Goal: Information Seeking & Learning: Learn about a topic

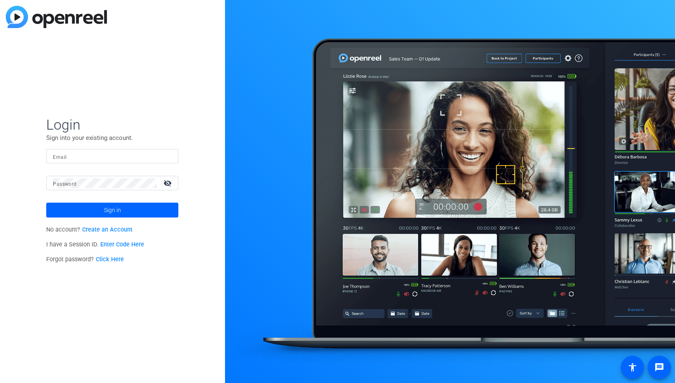
click at [94, 154] on input "Email" at bounding box center [112, 157] width 119 height 10
click at [170, 156] on div at bounding box center [167, 157] width 10 height 10
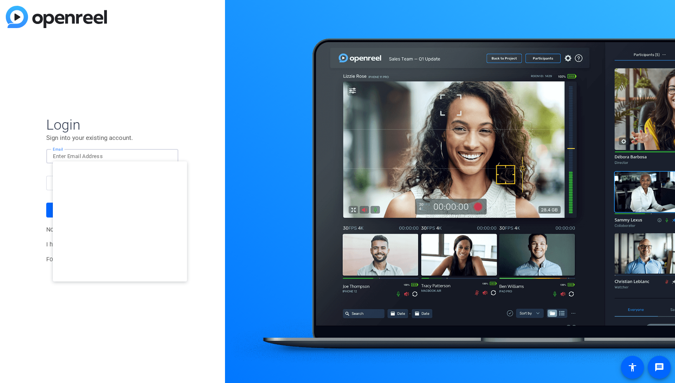
type input "studiosupport+1@openreel.com"
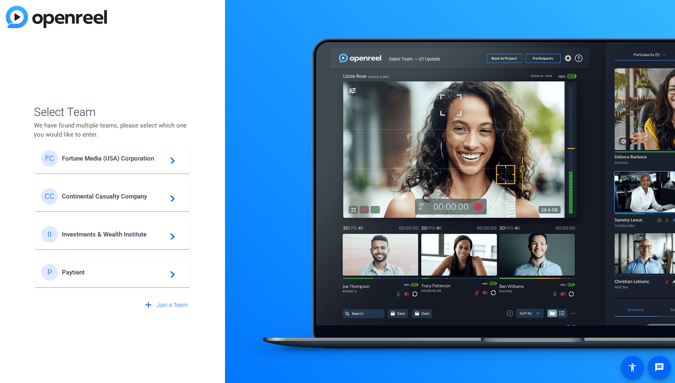
scroll to position [293, 0]
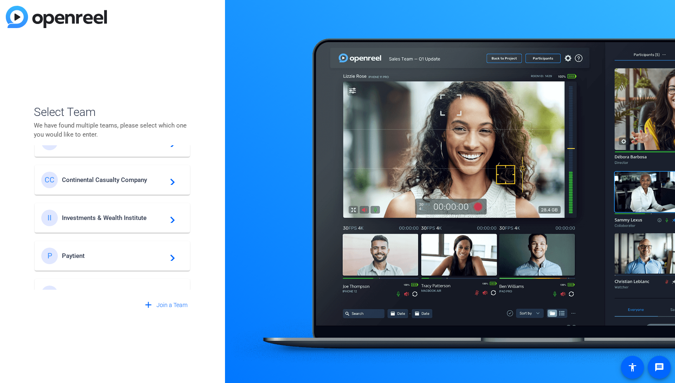
click at [143, 216] on span "Investments & Wealth Institute" at bounding box center [113, 217] width 103 height 7
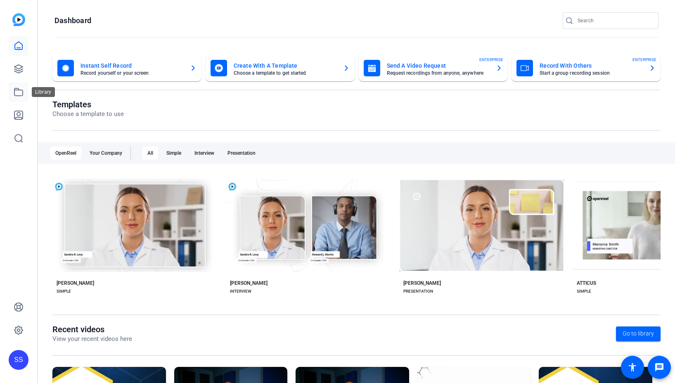
click at [14, 95] on icon at bounding box center [19, 92] width 10 height 10
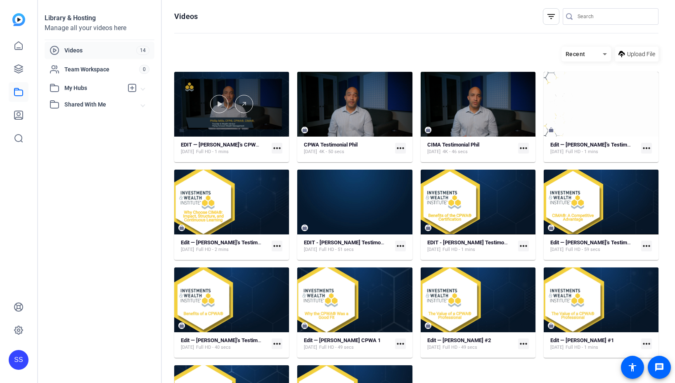
click at [203, 93] on div at bounding box center [231, 104] width 115 height 65
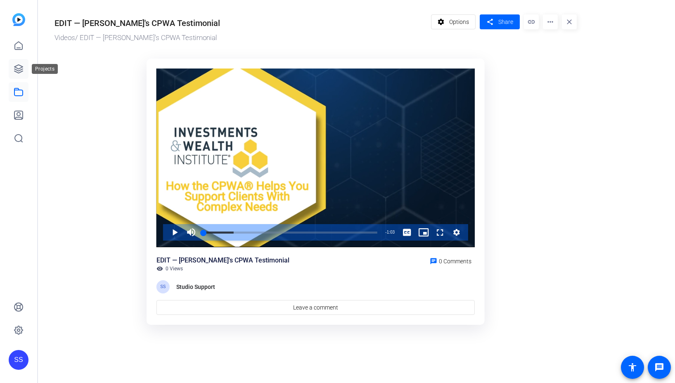
click at [21, 74] on link at bounding box center [19, 69] width 20 height 20
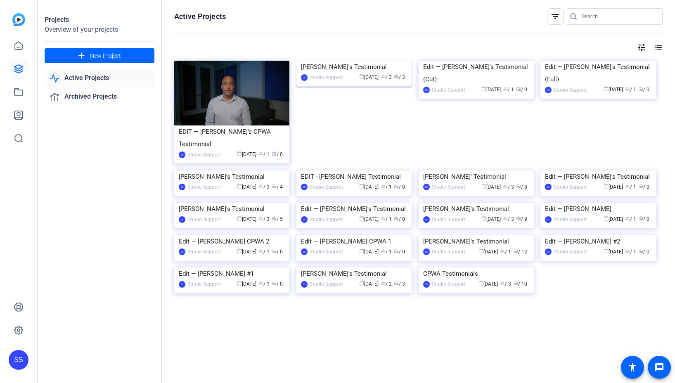
click at [363, 61] on img at bounding box center [354, 61] width 115 height 0
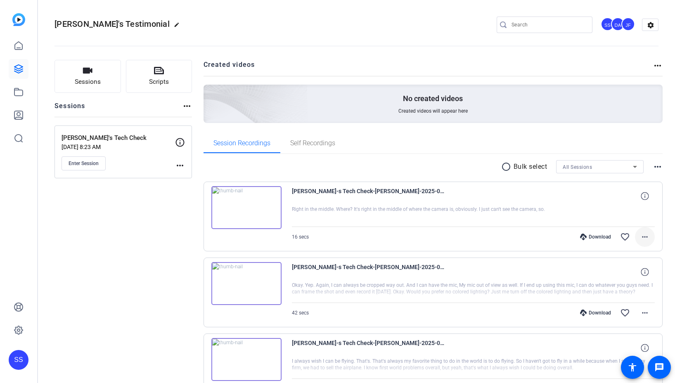
click at [640, 239] on mat-icon "more_horiz" at bounding box center [645, 237] width 10 height 10
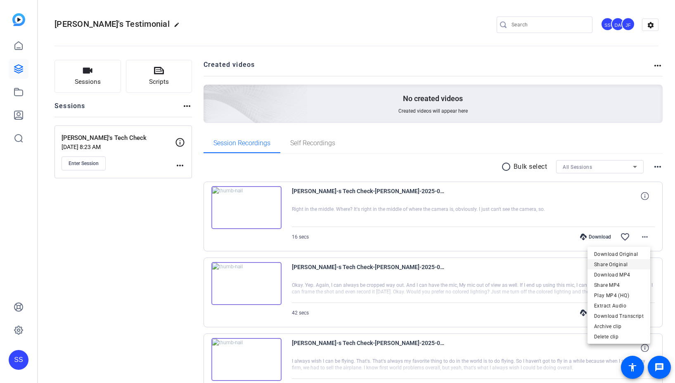
click at [633, 267] on span "Share Original" at bounding box center [619, 265] width 50 height 10
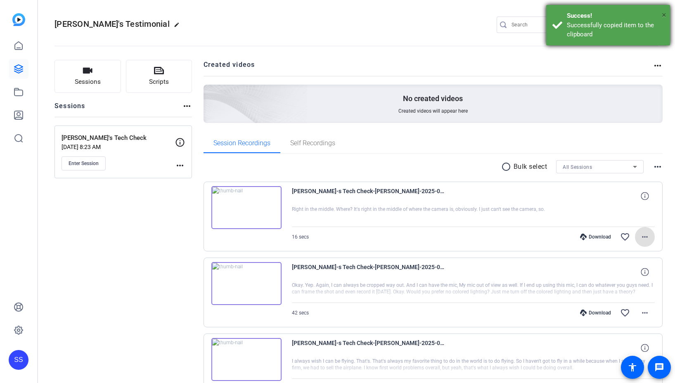
click at [665, 14] on span "×" at bounding box center [664, 15] width 5 height 10
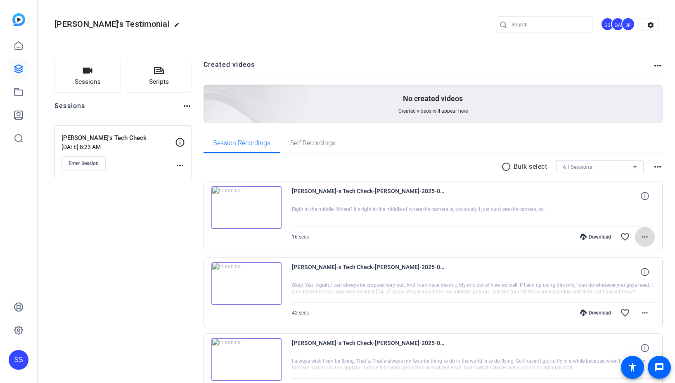
click at [640, 236] on mat-icon "more_horiz" at bounding box center [645, 237] width 10 height 10
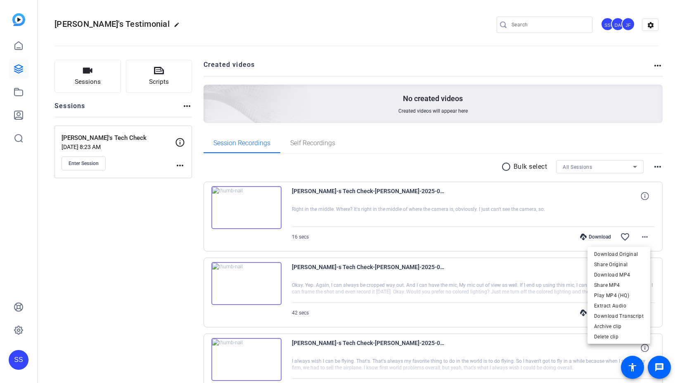
click at [16, 92] on div at bounding box center [337, 191] width 675 height 383
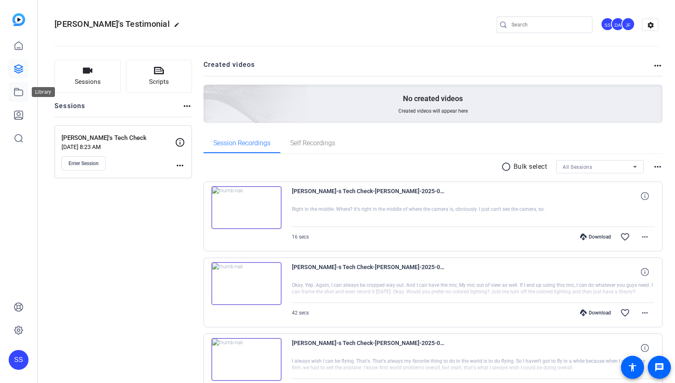
click at [18, 91] on icon at bounding box center [19, 92] width 10 height 10
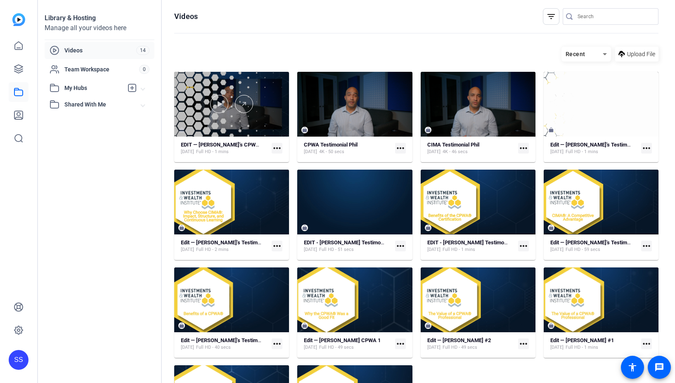
click at [271, 111] on div at bounding box center [231, 104] width 115 height 18
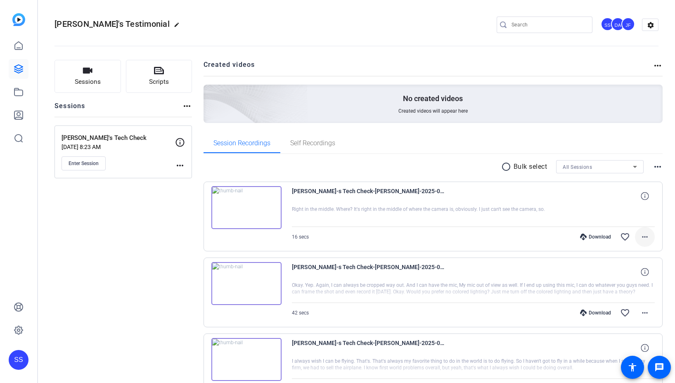
click at [640, 236] on mat-icon "more_horiz" at bounding box center [645, 237] width 10 height 10
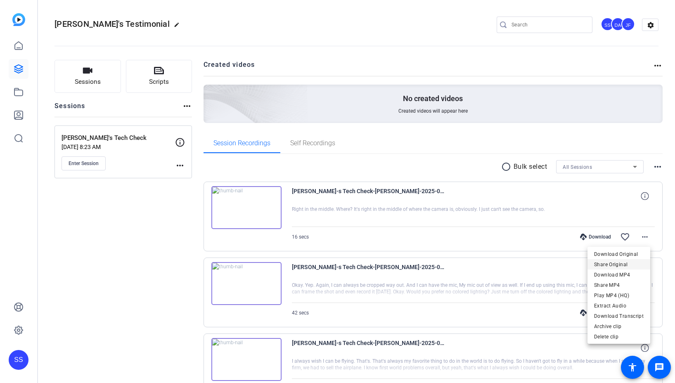
click at [622, 262] on span "Share Original" at bounding box center [619, 265] width 50 height 10
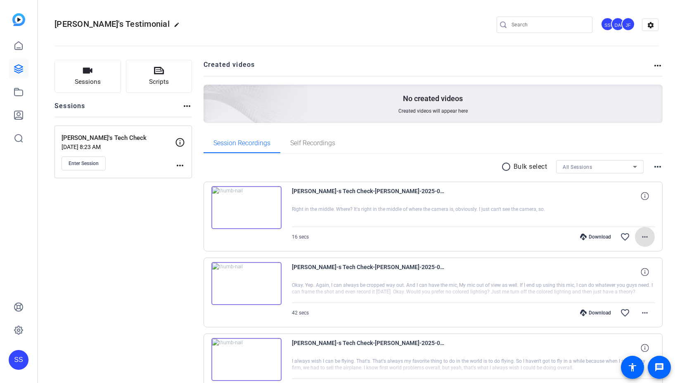
click at [642, 240] on mat-icon "more_horiz" at bounding box center [645, 237] width 10 height 10
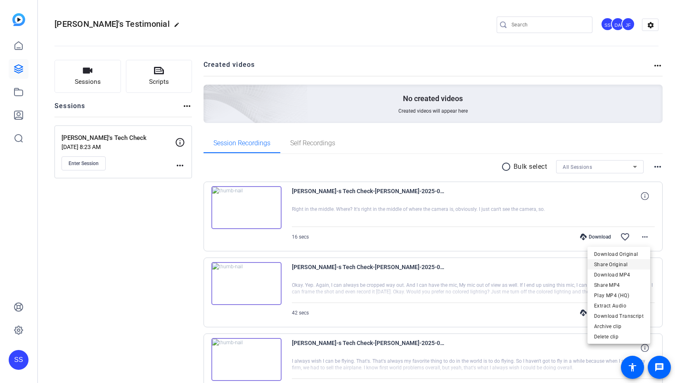
click at [631, 261] on span "Share Original" at bounding box center [619, 265] width 50 height 10
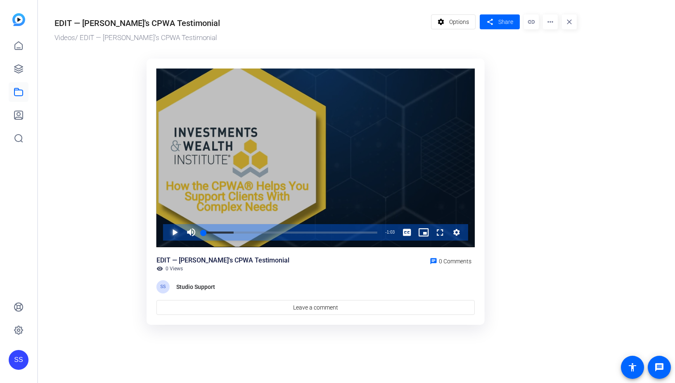
click at [166, 233] on span "Video Player" at bounding box center [166, 232] width 0 height 17
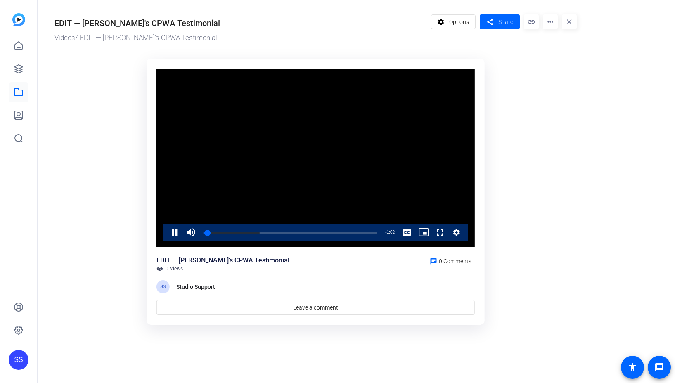
click at [560, 173] on ktd-grid "Video Player is loading. Play Video Pause Mute Current Time 0:01 / Duration 1:0…" at bounding box center [316, 192] width 523 height 277
click at [166, 234] on span "Video Player" at bounding box center [166, 232] width 0 height 17
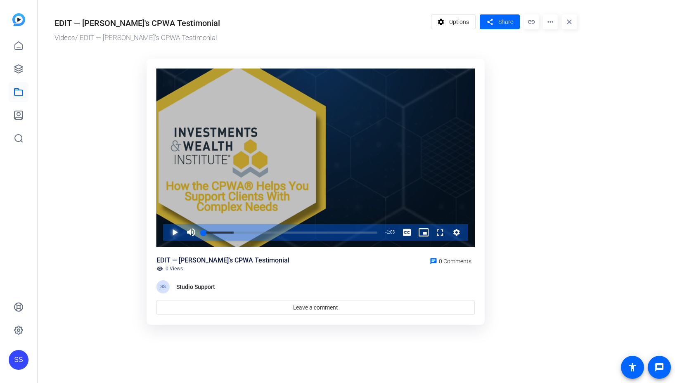
click at [166, 230] on span "Video Player" at bounding box center [166, 232] width 0 height 17
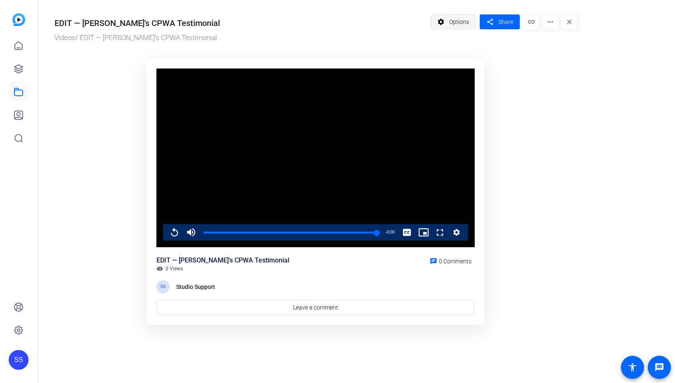
click at [449, 22] on span at bounding box center [454, 22] width 44 height 20
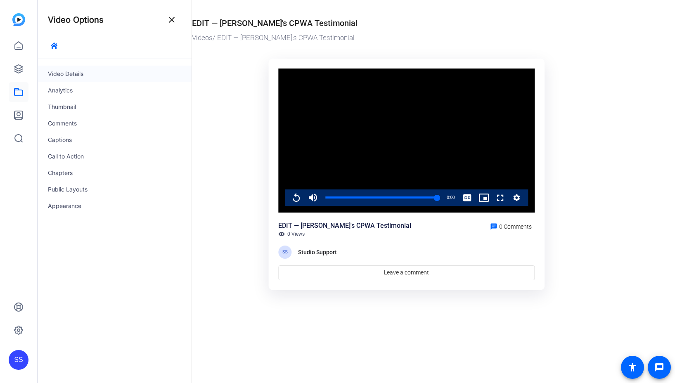
click at [108, 73] on div "Video Details" at bounding box center [115, 74] width 154 height 17
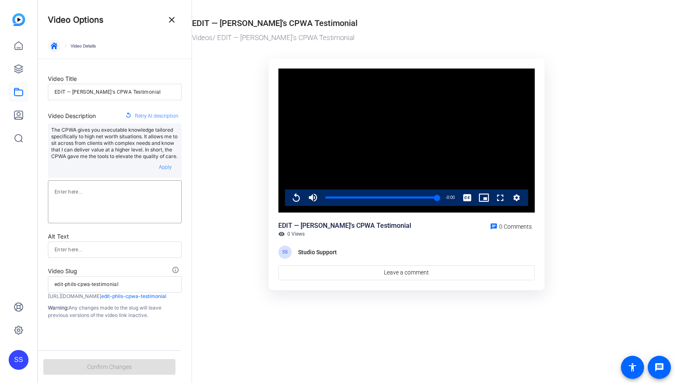
click at [57, 49] on span "button" at bounding box center [54, 46] width 20 height 20
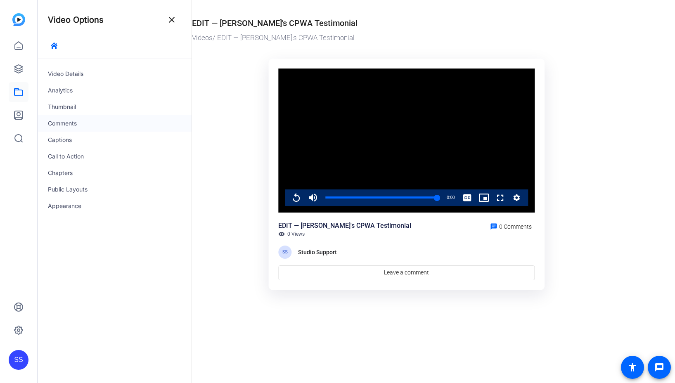
click at [81, 115] on div "Comments" at bounding box center [115, 123] width 154 height 17
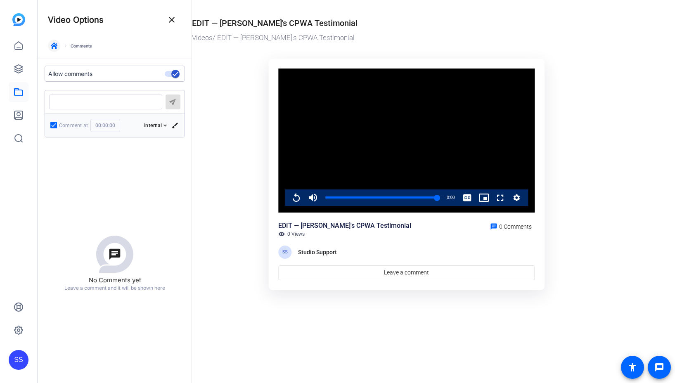
click at [51, 43] on icon "button" at bounding box center [54, 46] width 7 height 7
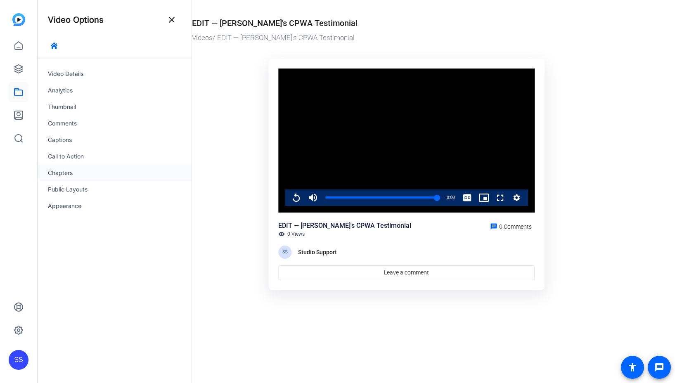
click at [83, 172] on div "Chapters" at bounding box center [115, 173] width 154 height 17
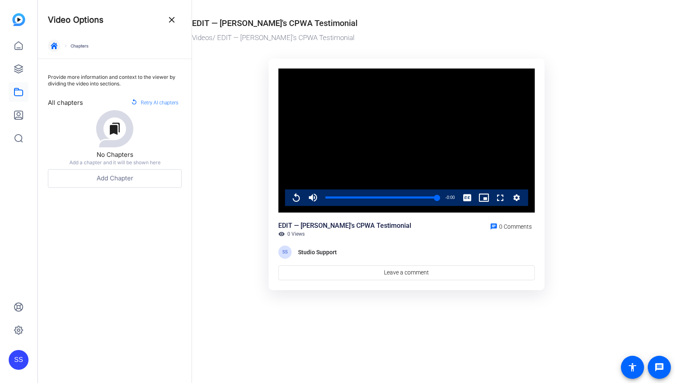
click at [51, 44] on icon "button" at bounding box center [54, 46] width 7 height 7
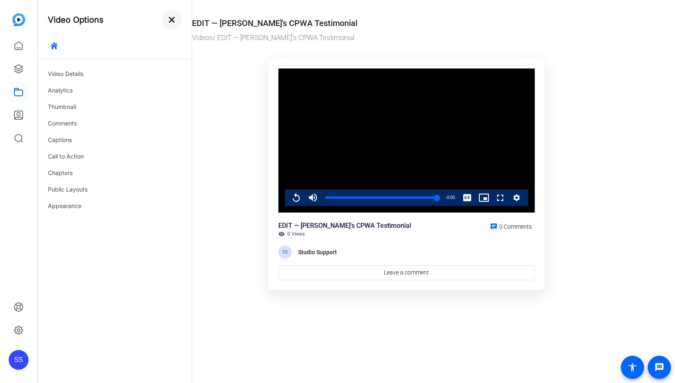
click at [167, 19] on mat-icon "close" at bounding box center [172, 20] width 10 height 10
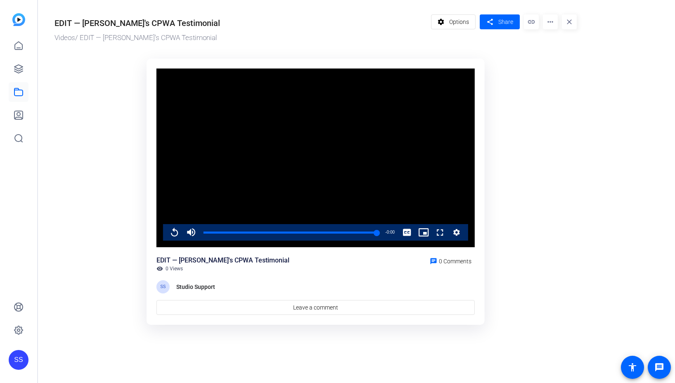
click at [16, 356] on div "SS" at bounding box center [19, 360] width 20 height 20
click at [105, 345] on mat-icon "logout" at bounding box center [110, 348] width 10 height 10
